Goal: Entertainment & Leisure: Browse casually

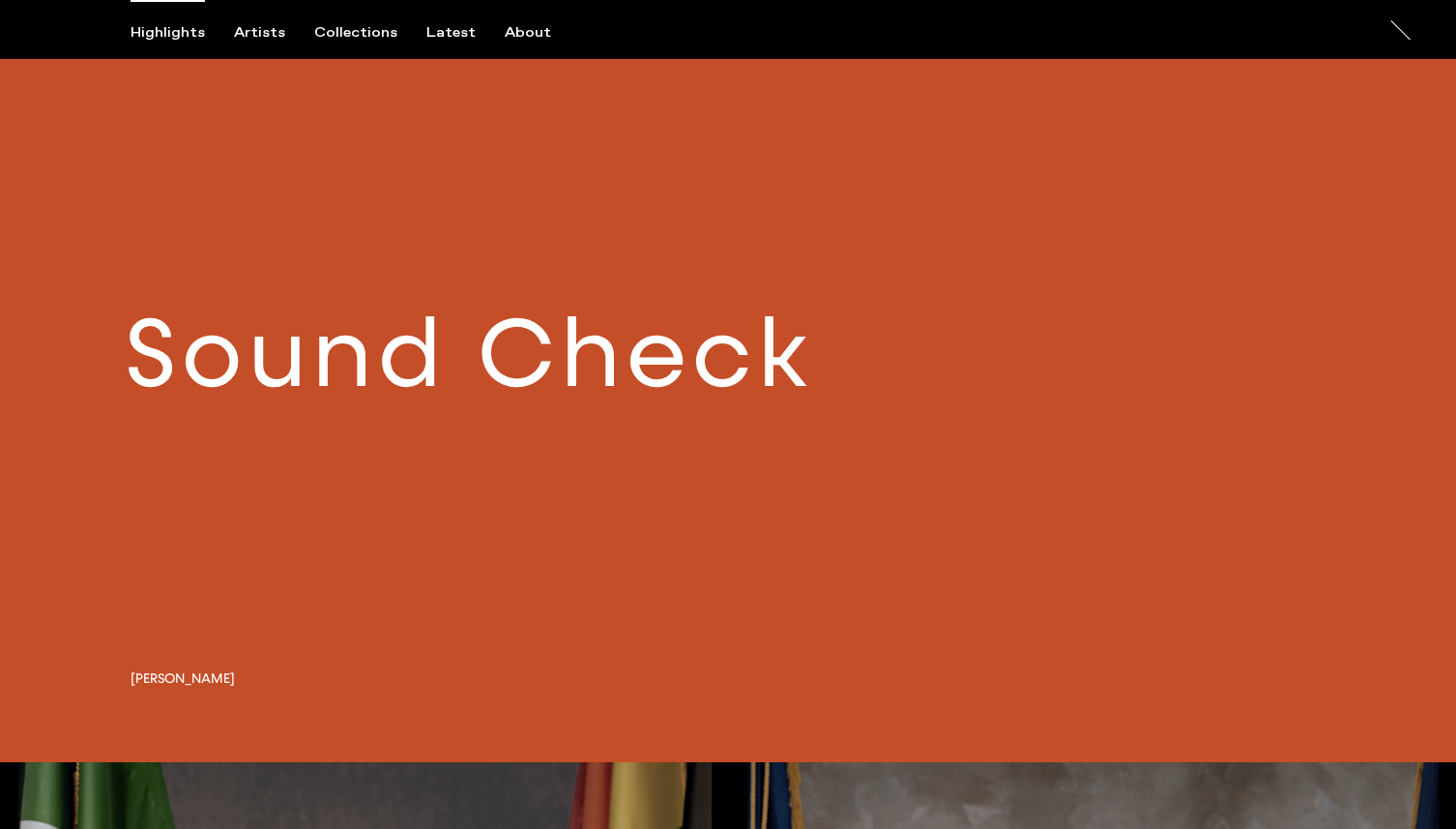
scroll to position [1588, 0]
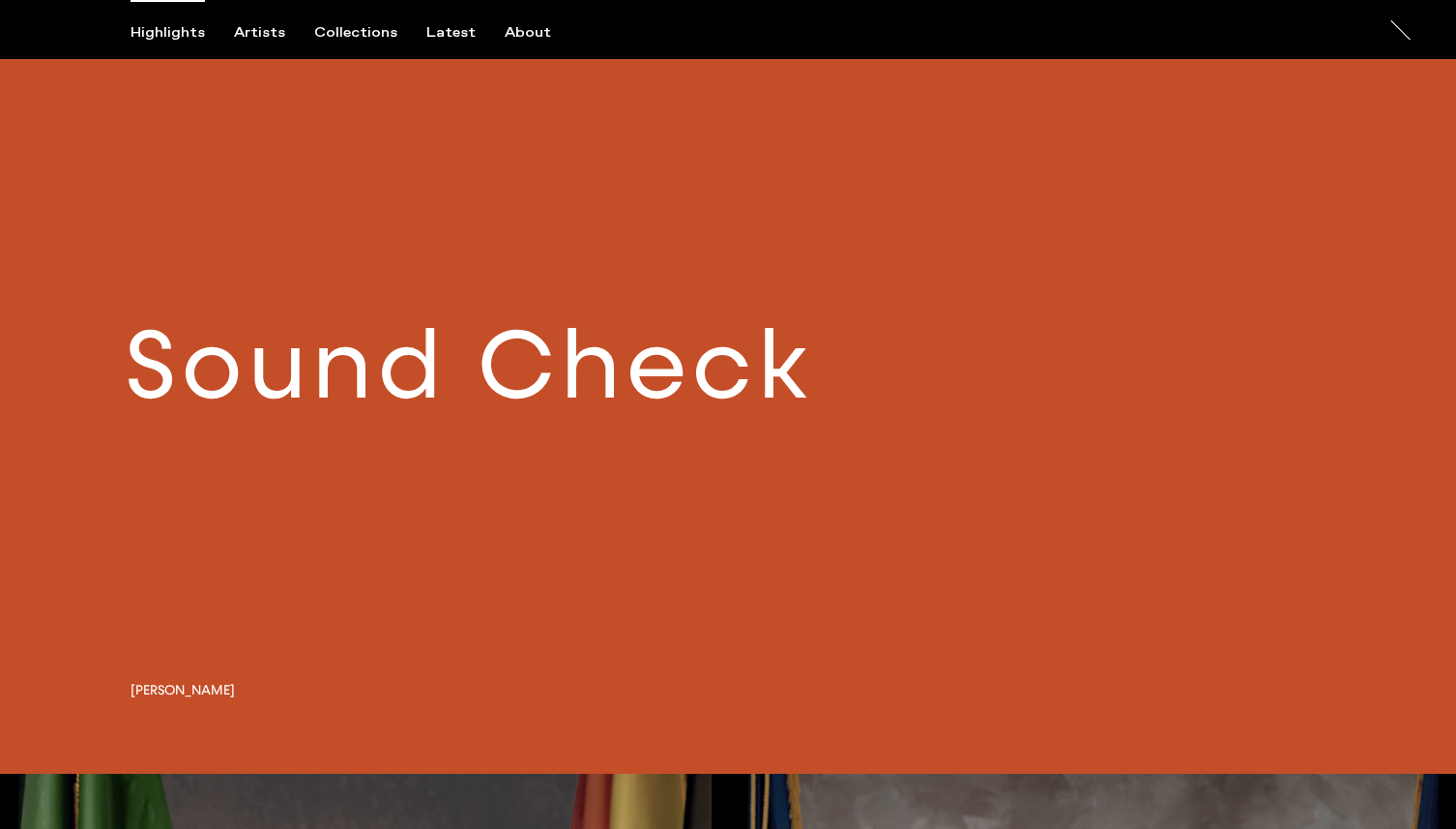
click at [371, 371] on link at bounding box center [728, 380] width 1456 height 787
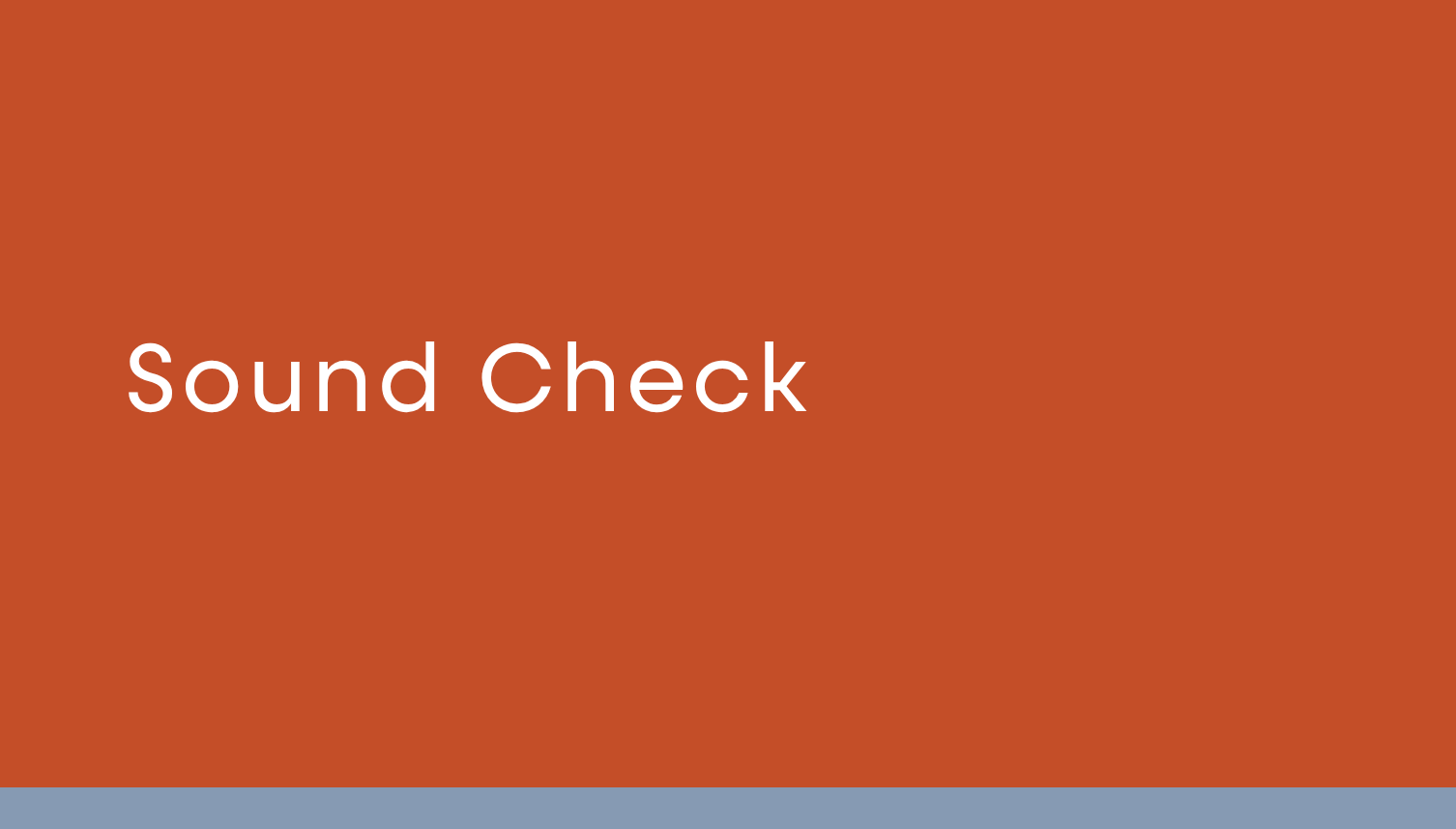
scroll to position [1574, 0]
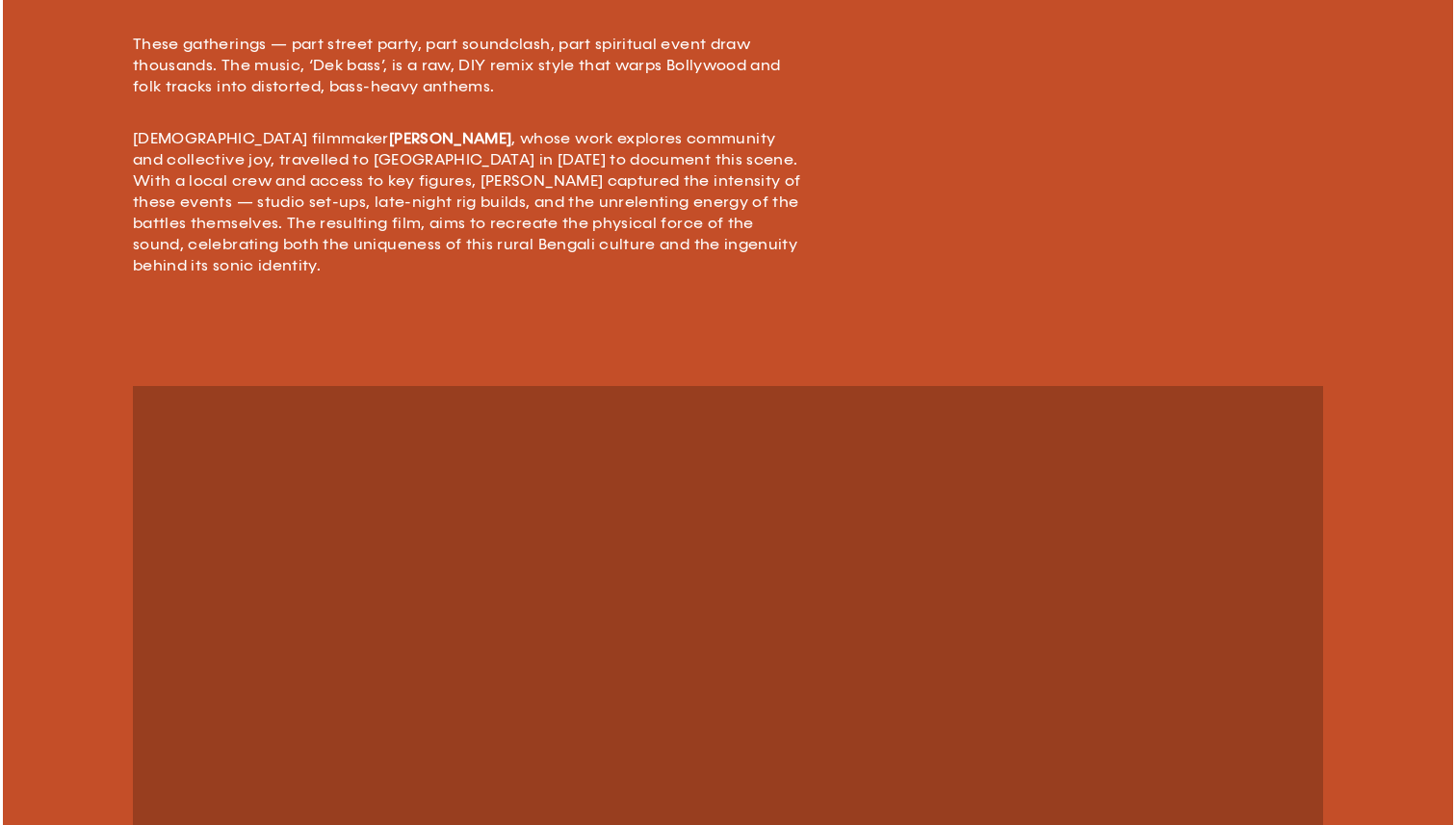
scroll to position [1267, 0]
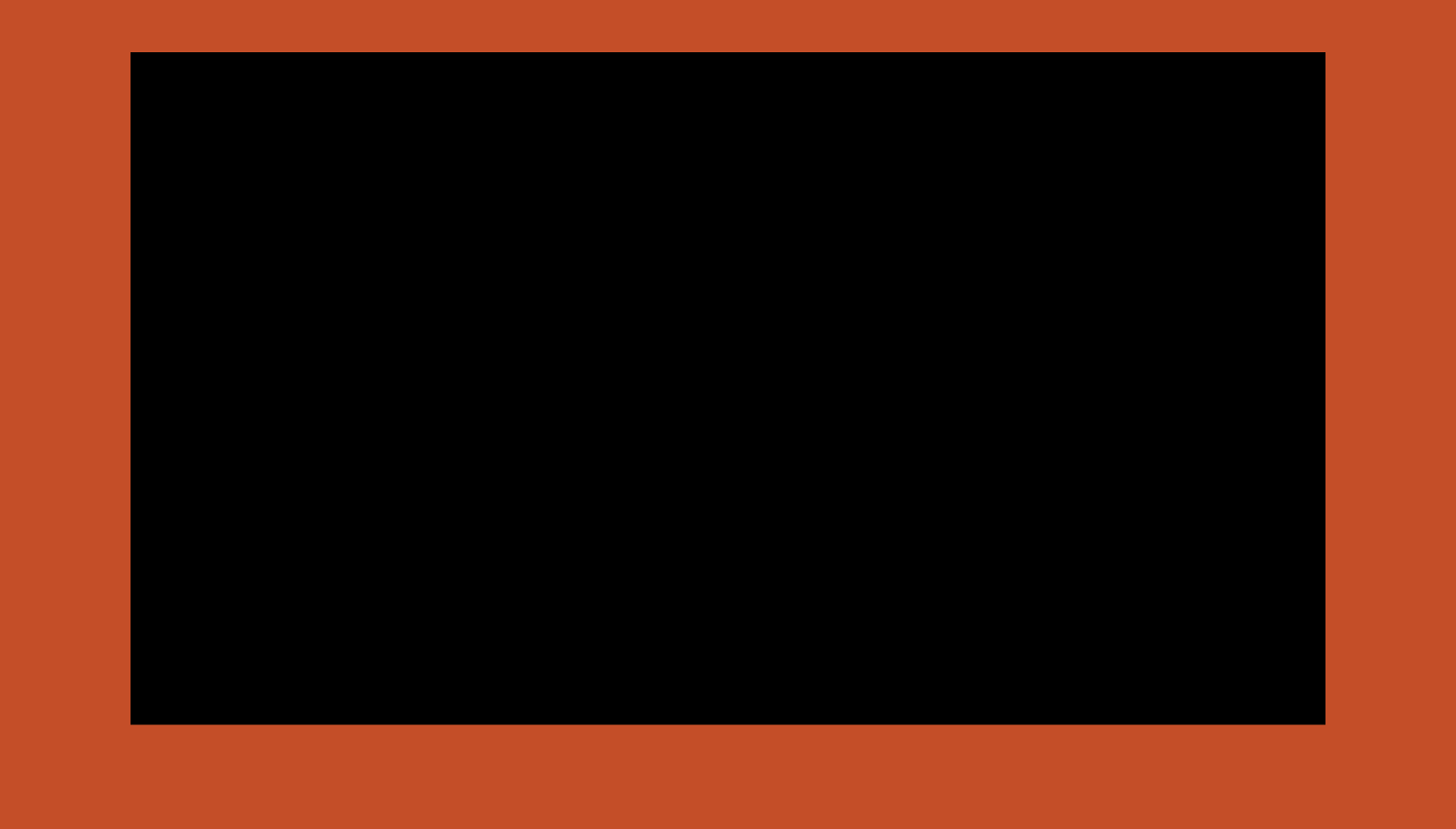
click at [967, 467] on video at bounding box center [727, 388] width 1195 height 672
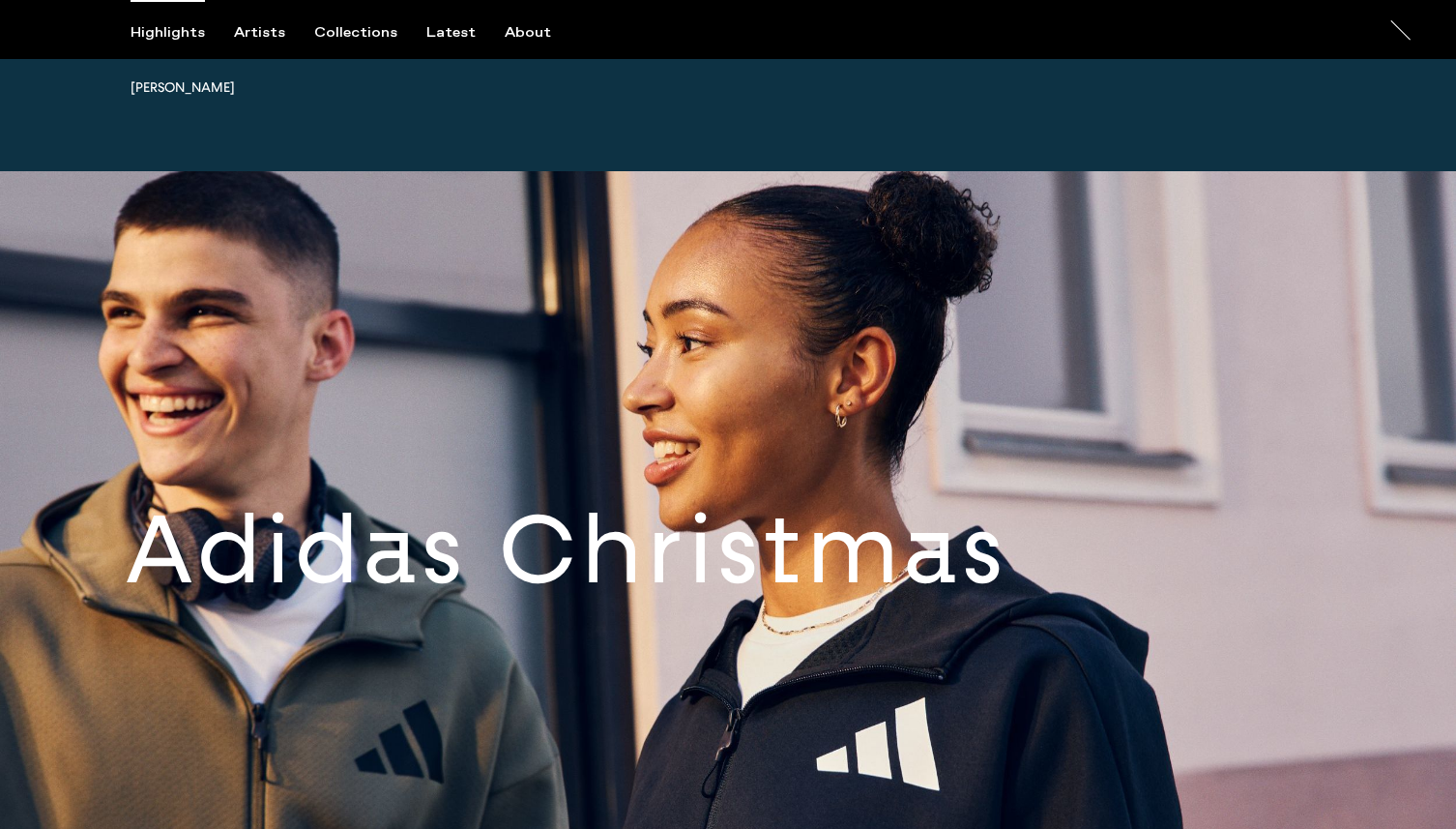
scroll to position [7709, 0]
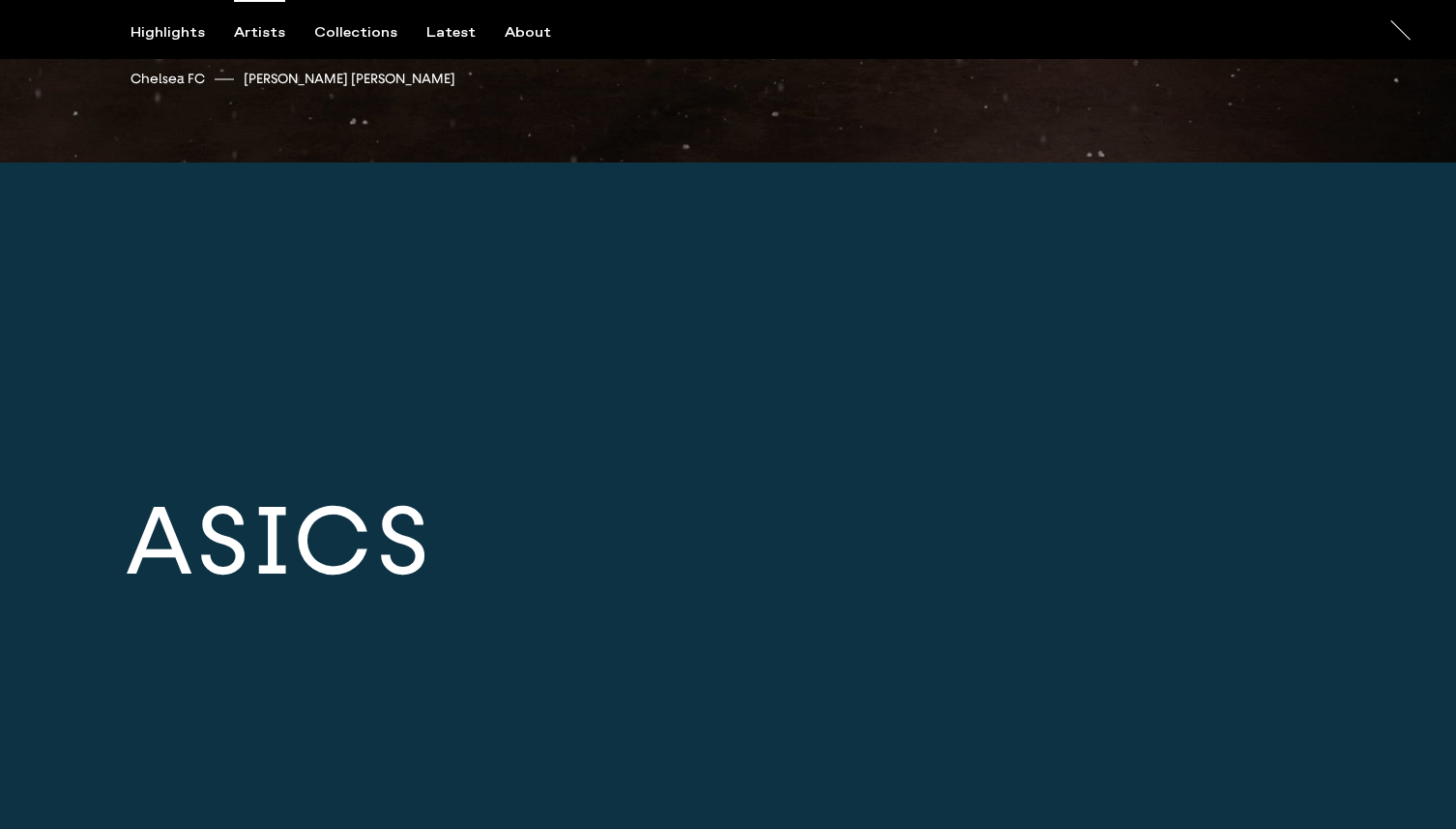
click at [249, 36] on div "Artists" at bounding box center [259, 33] width 51 height 18
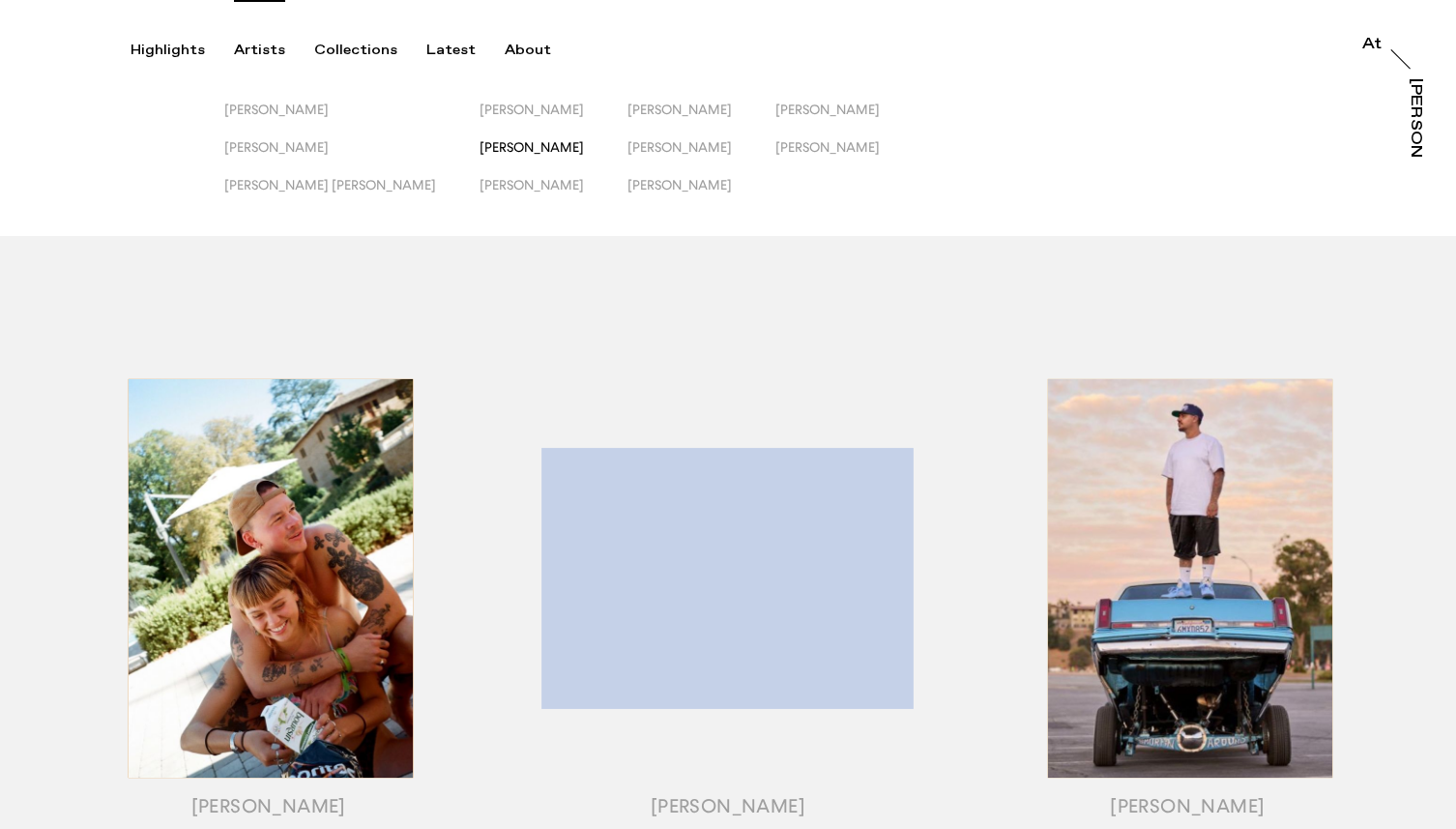
click at [479, 145] on span "[PERSON_NAME]" at bounding box center [531, 147] width 105 height 16
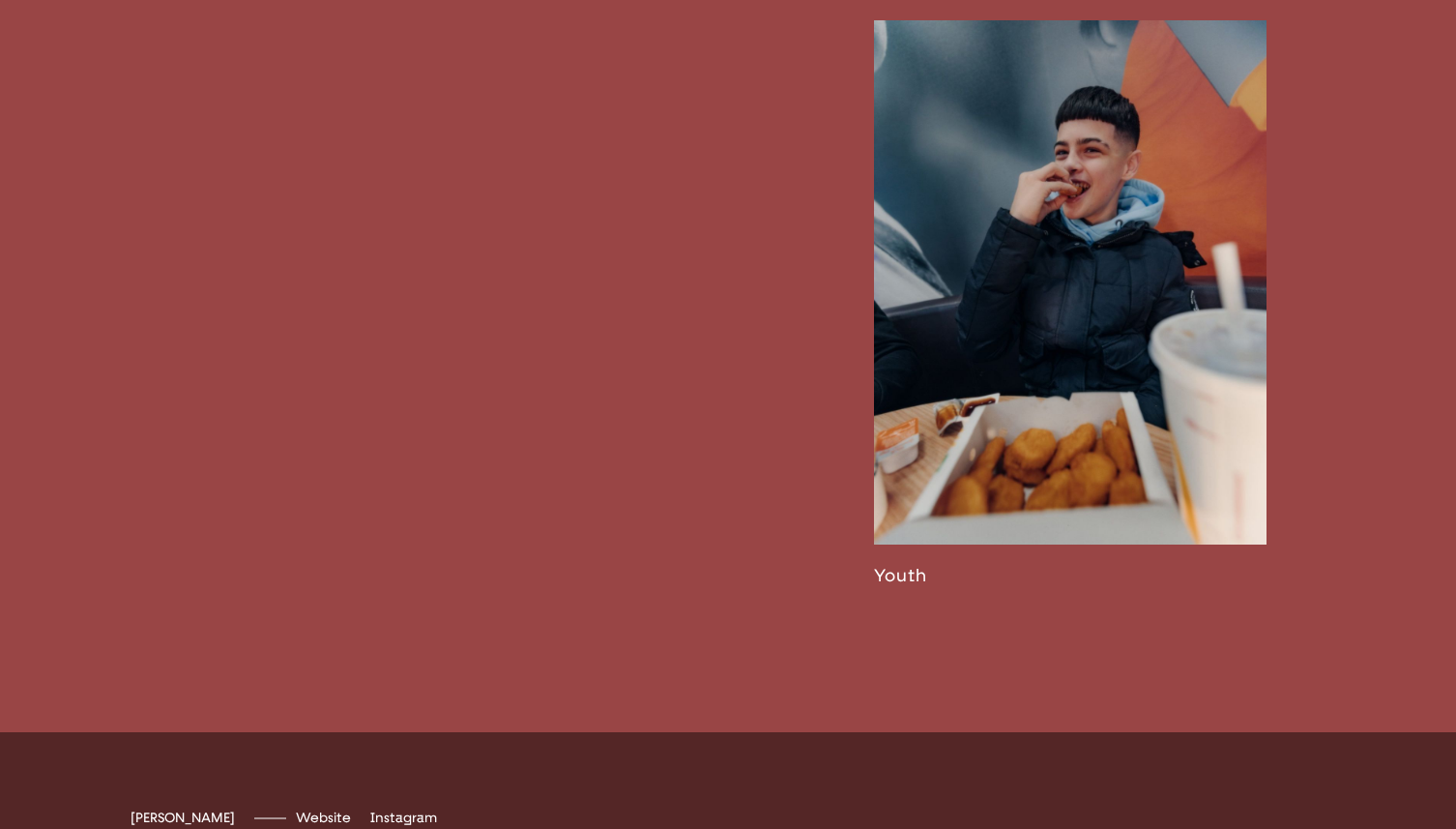
scroll to position [4482, 0]
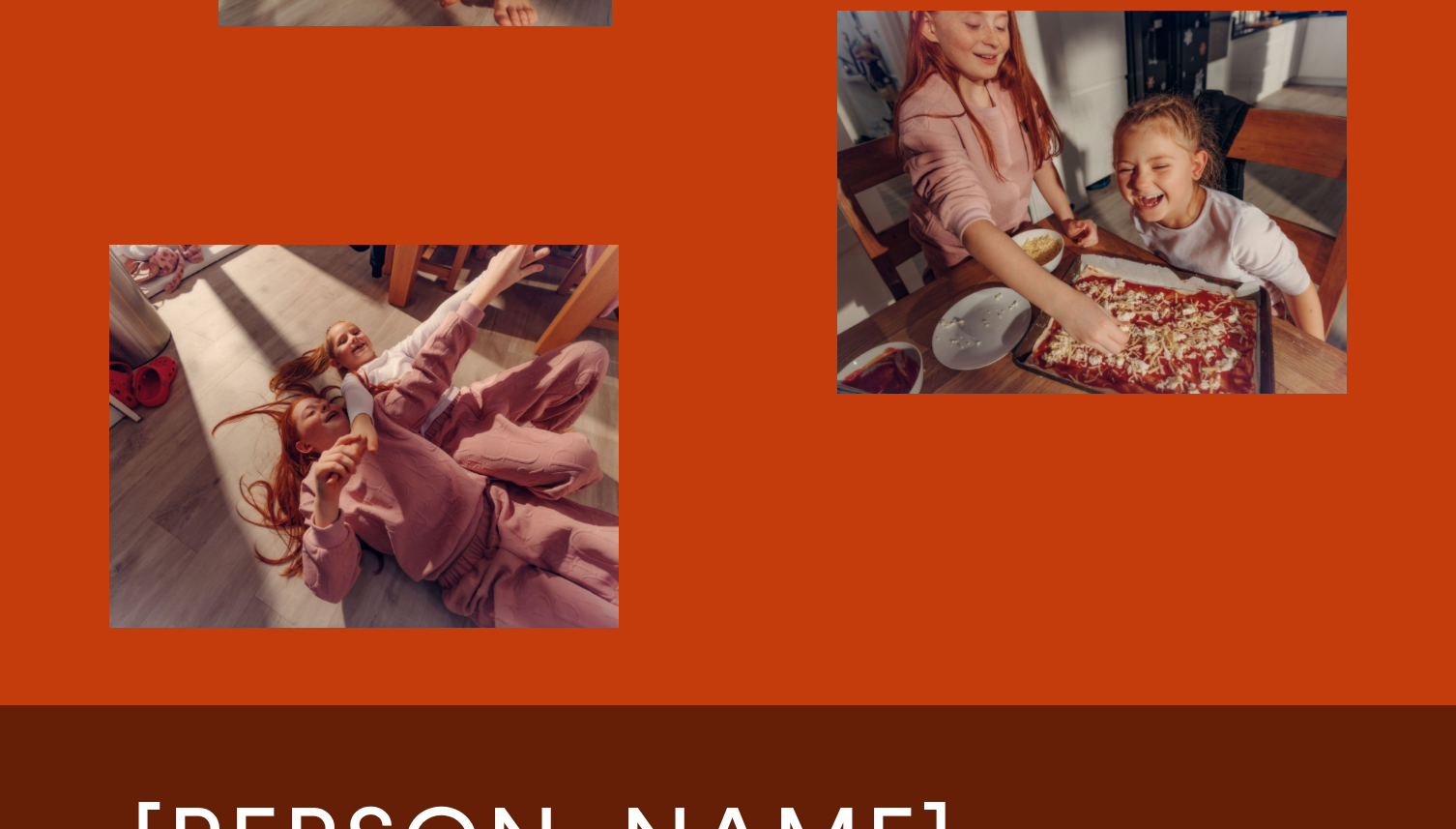
scroll to position [5707, 0]
